Goal: Check status: Check status

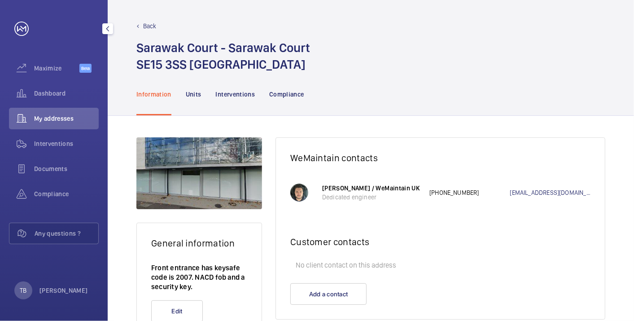
click at [72, 91] on span "Dashboard" at bounding box center [66, 93] width 65 height 9
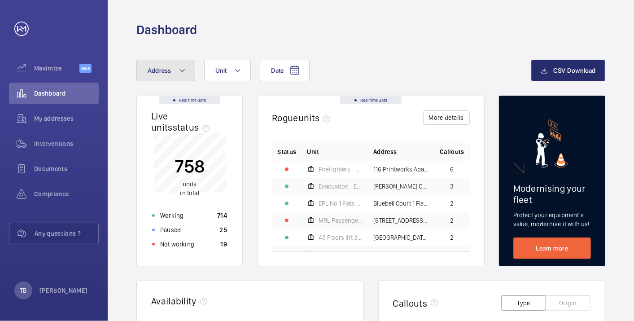
click at [157, 71] on span "Address" at bounding box center [160, 70] width 24 height 7
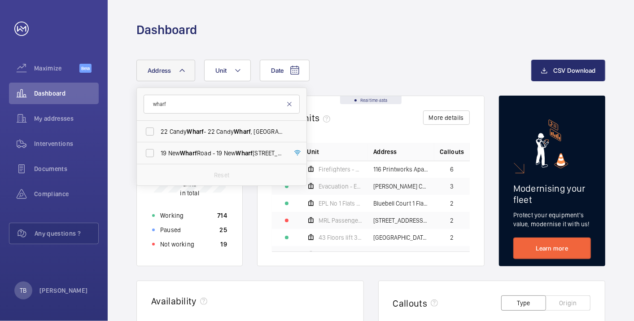
type input "wharf"
click at [288, 104] on mat-icon at bounding box center [289, 104] width 7 height 7
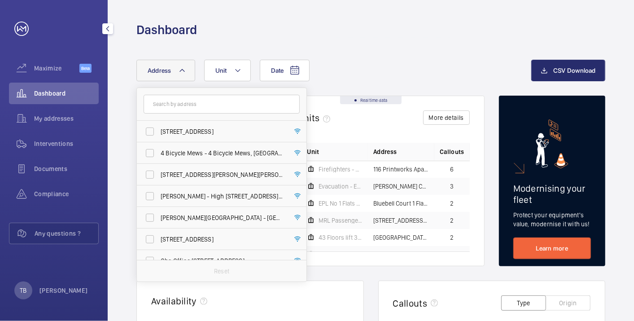
click at [61, 89] on span "Dashboard" at bounding box center [66, 93] width 65 height 9
click at [383, 23] on div "Dashboard" at bounding box center [370, 30] width 469 height 17
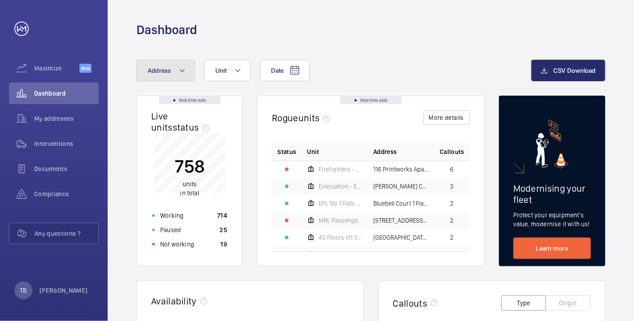
click at [179, 73] on mat-icon at bounding box center [182, 70] width 7 height 11
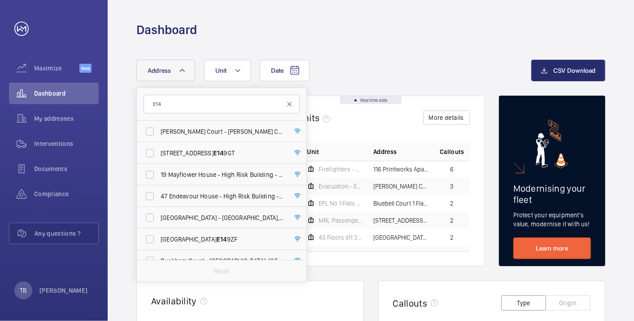
type input "E14"
click at [291, 104] on mat-icon at bounding box center [289, 104] width 7 height 7
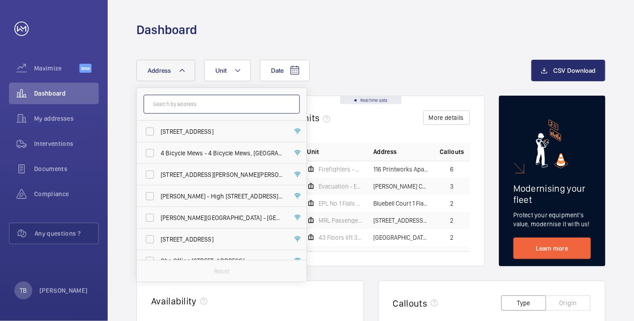
paste input "Wharfside"
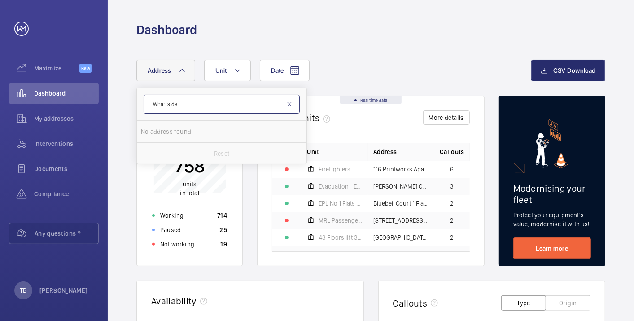
click at [248, 103] on input "Wharfside" at bounding box center [222, 104] width 156 height 19
type input "Wharfside"
click at [319, 79] on div "Date Address Wharfside No address found Reset Unit" at bounding box center [333, 71] width 395 height 22
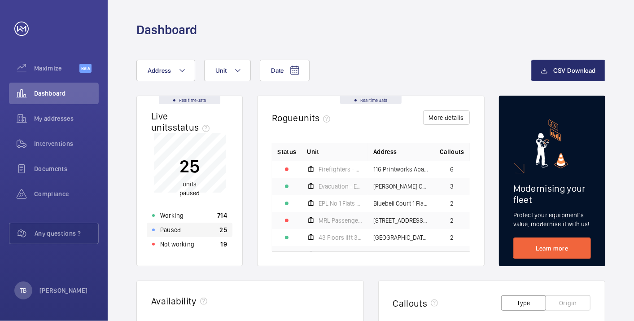
click at [197, 227] on div "Paused 25" at bounding box center [190, 230] width 86 height 14
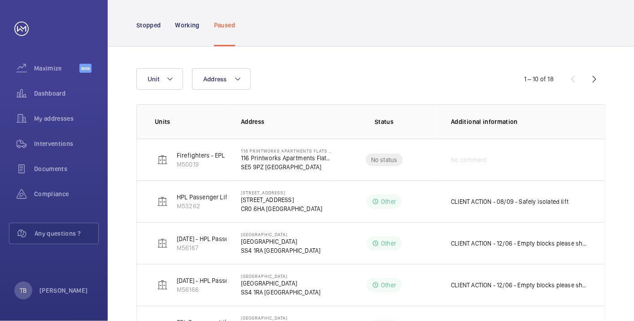
scroll to position [41, 0]
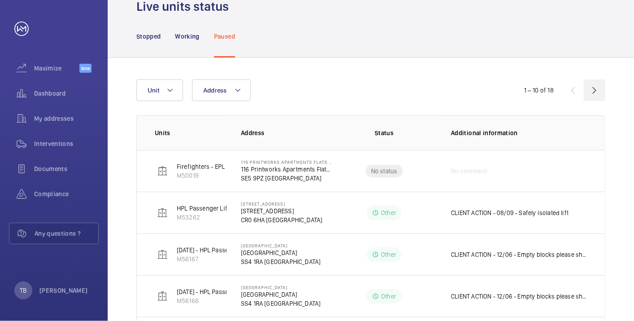
click at [594, 94] on wm-front-icon-button at bounding box center [595, 90] width 22 height 22
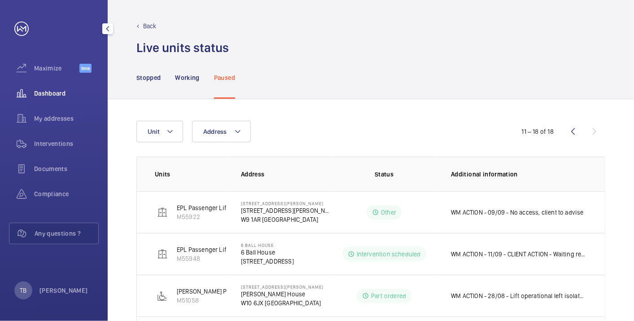
click at [58, 89] on span "Dashboard" at bounding box center [66, 93] width 65 height 9
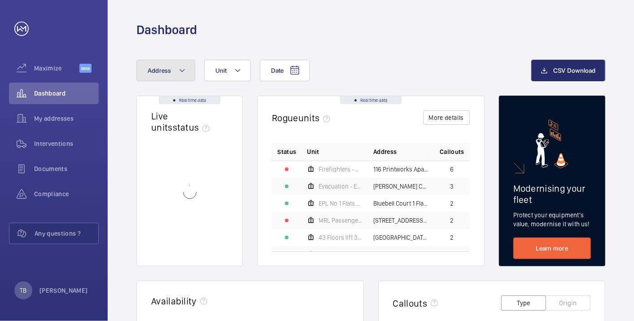
click at [167, 73] on span "Address" at bounding box center [160, 70] width 24 height 7
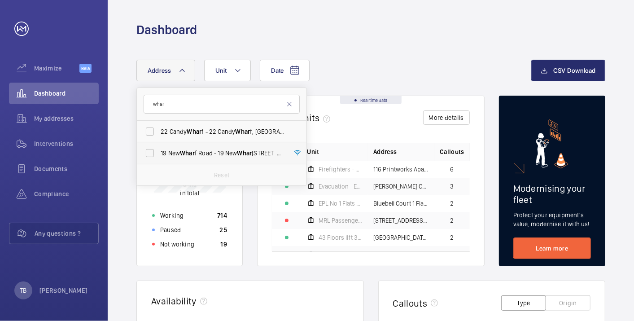
type input "whar"
click at [211, 153] on span "[STREET_ADDRESS]" at bounding box center [222, 153] width 123 height 9
click at [159, 153] on input "[STREET_ADDRESS]" at bounding box center [150, 153] width 18 height 18
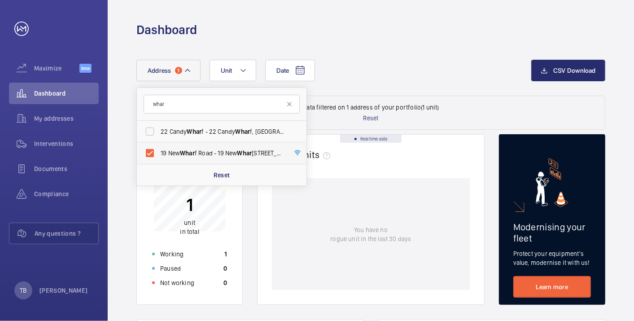
click at [211, 153] on span "[STREET_ADDRESS]" at bounding box center [222, 153] width 123 height 9
click at [159, 153] on input "[STREET_ADDRESS]" at bounding box center [150, 153] width 18 height 18
checkbox input "false"
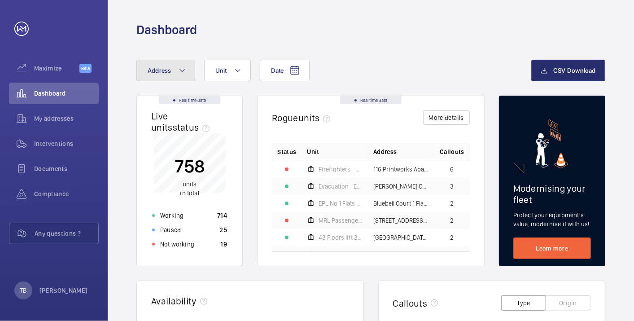
click at [179, 73] on mat-icon at bounding box center [182, 70] width 7 height 11
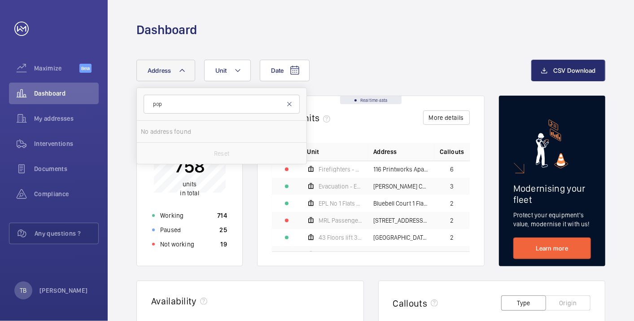
type input "pop"
click at [291, 104] on mat-icon at bounding box center [289, 104] width 7 height 7
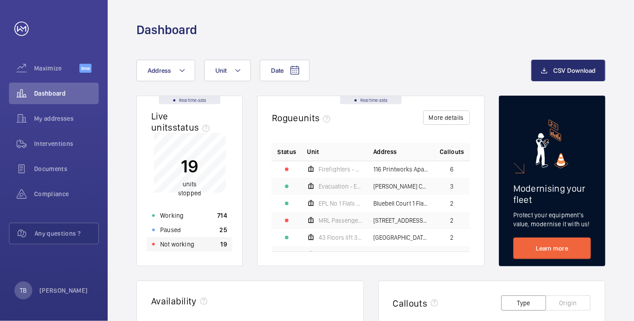
click at [201, 245] on div "Not working 19" at bounding box center [190, 244] width 86 height 14
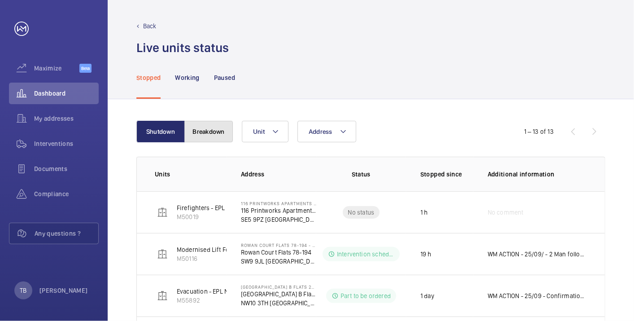
click at [199, 138] on button "Breakdown" at bounding box center [208, 132] width 48 height 22
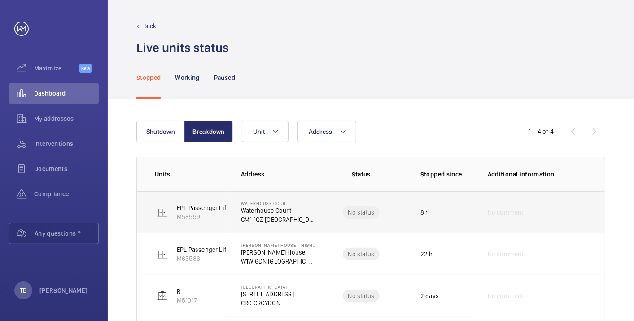
scroll to position [57, 0]
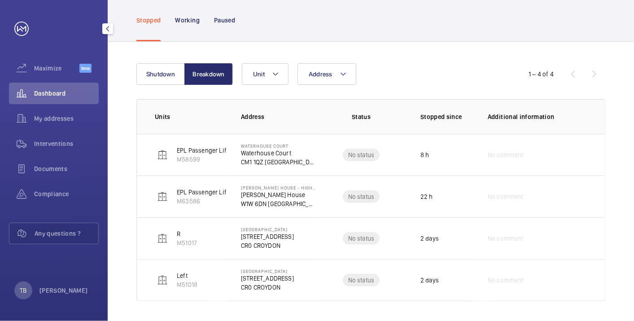
click at [43, 101] on div "Dashboard" at bounding box center [54, 94] width 90 height 22
